Goal: Navigation & Orientation: Understand site structure

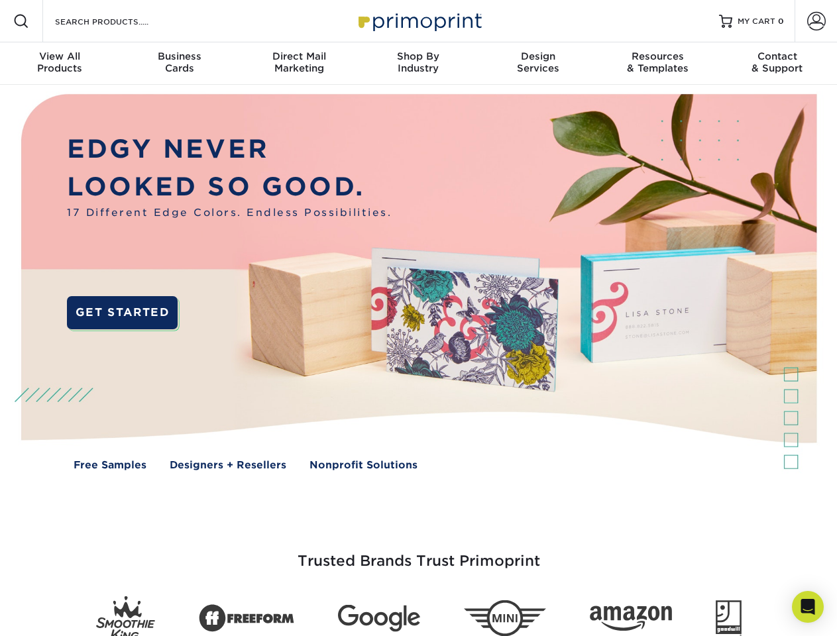
click at [418, 318] on img at bounding box center [418, 292] width 828 height 414
click at [21, 21] on span at bounding box center [21, 21] width 16 height 16
click at [816, 21] on span at bounding box center [816, 21] width 19 height 19
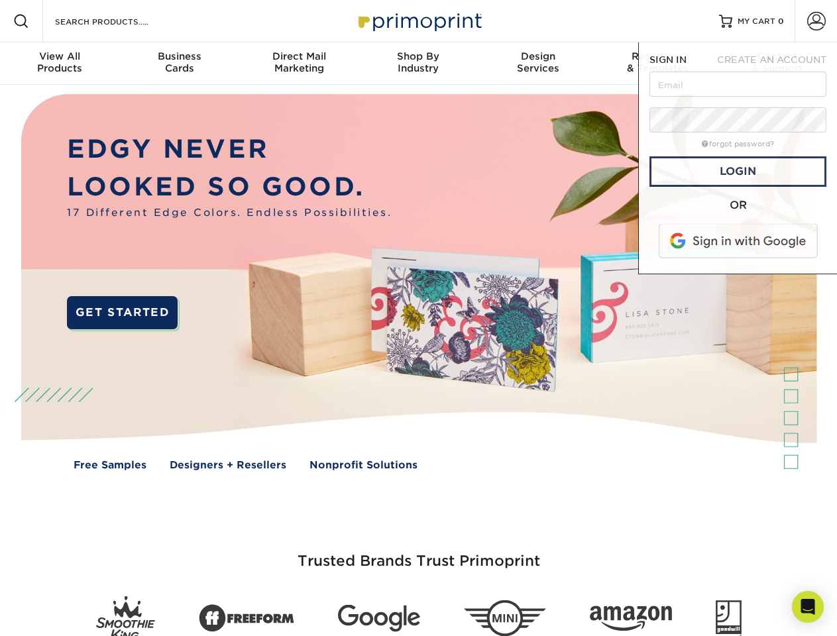
click at [60, 64] on div "View All Products" at bounding box center [59, 62] width 119 height 24
click at [179, 64] on div "Business Cards" at bounding box center [178, 62] width 119 height 24
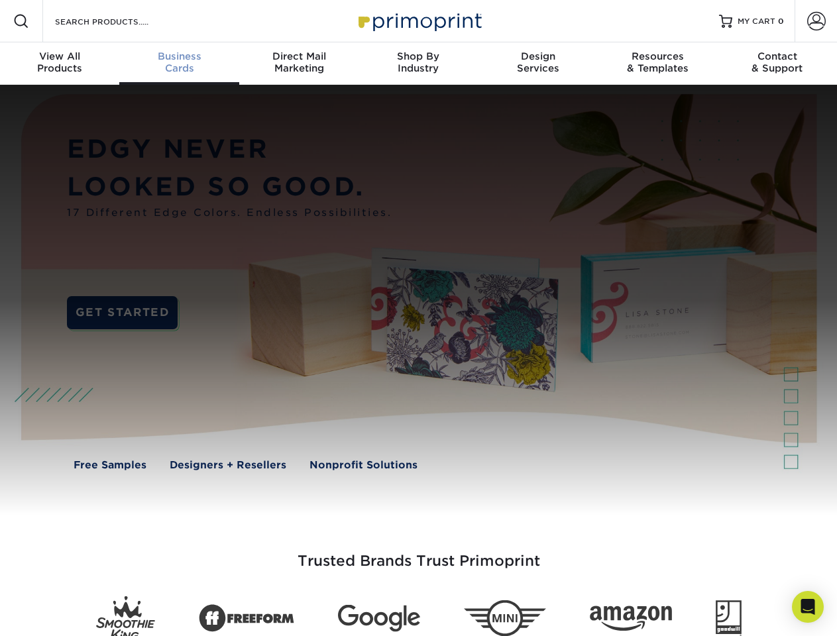
click at [299, 64] on div "Direct Mail Marketing" at bounding box center [298, 62] width 119 height 24
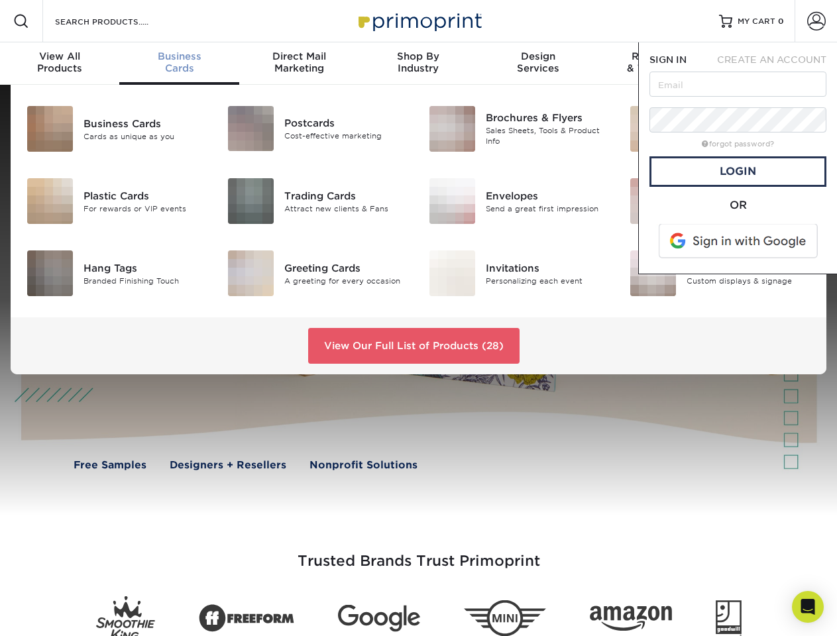
click at [418, 64] on div "Shop By Industry" at bounding box center [417, 62] width 119 height 24
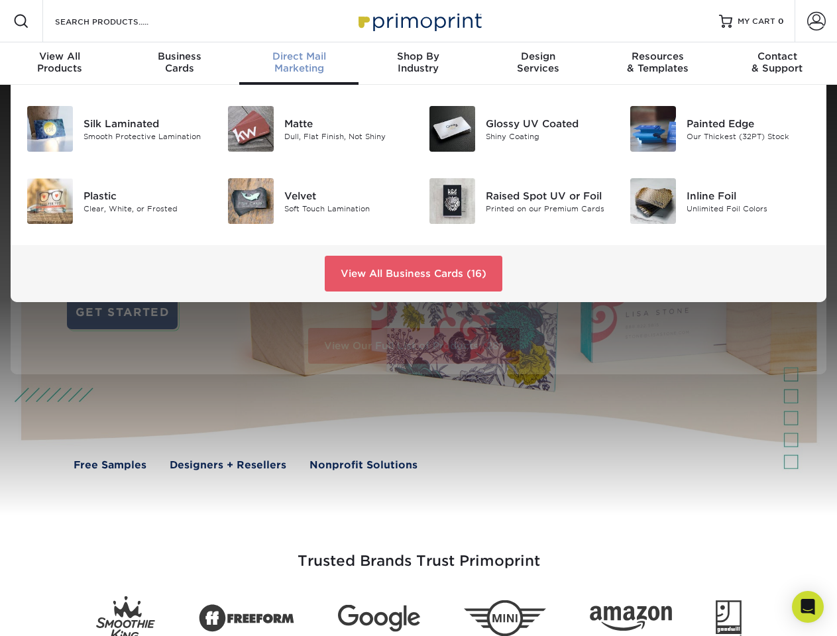
click at [538, 64] on div "Design Services" at bounding box center [537, 62] width 119 height 24
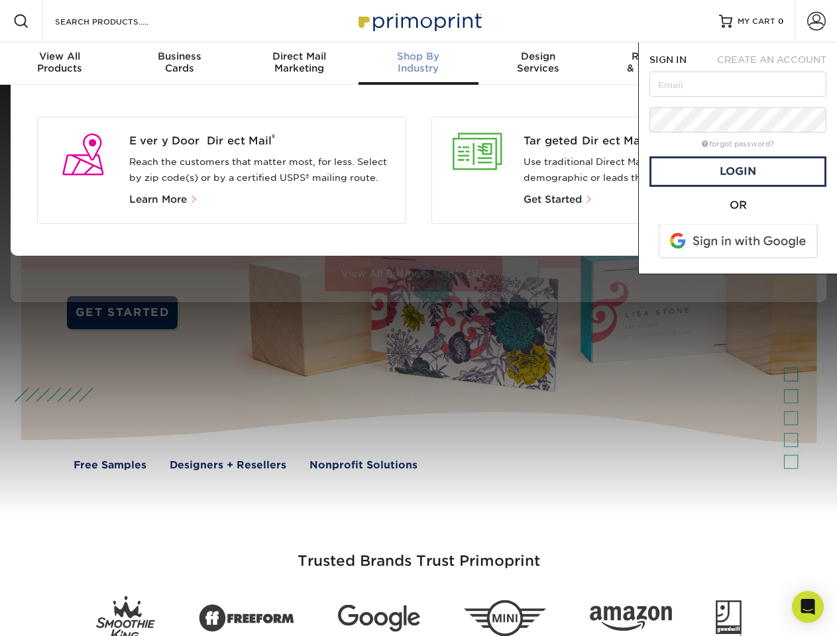
click at [657, 64] on span "SIGN IN" at bounding box center [667, 59] width 37 height 11
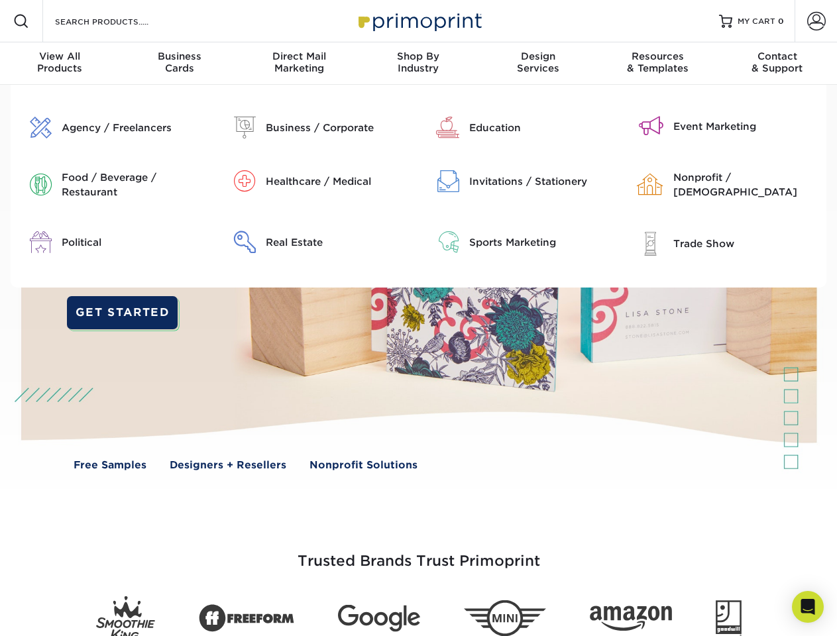
click at [777, 64] on div "Contact & Support" at bounding box center [777, 62] width 119 height 24
